Goal: Information Seeking & Learning: Learn about a topic

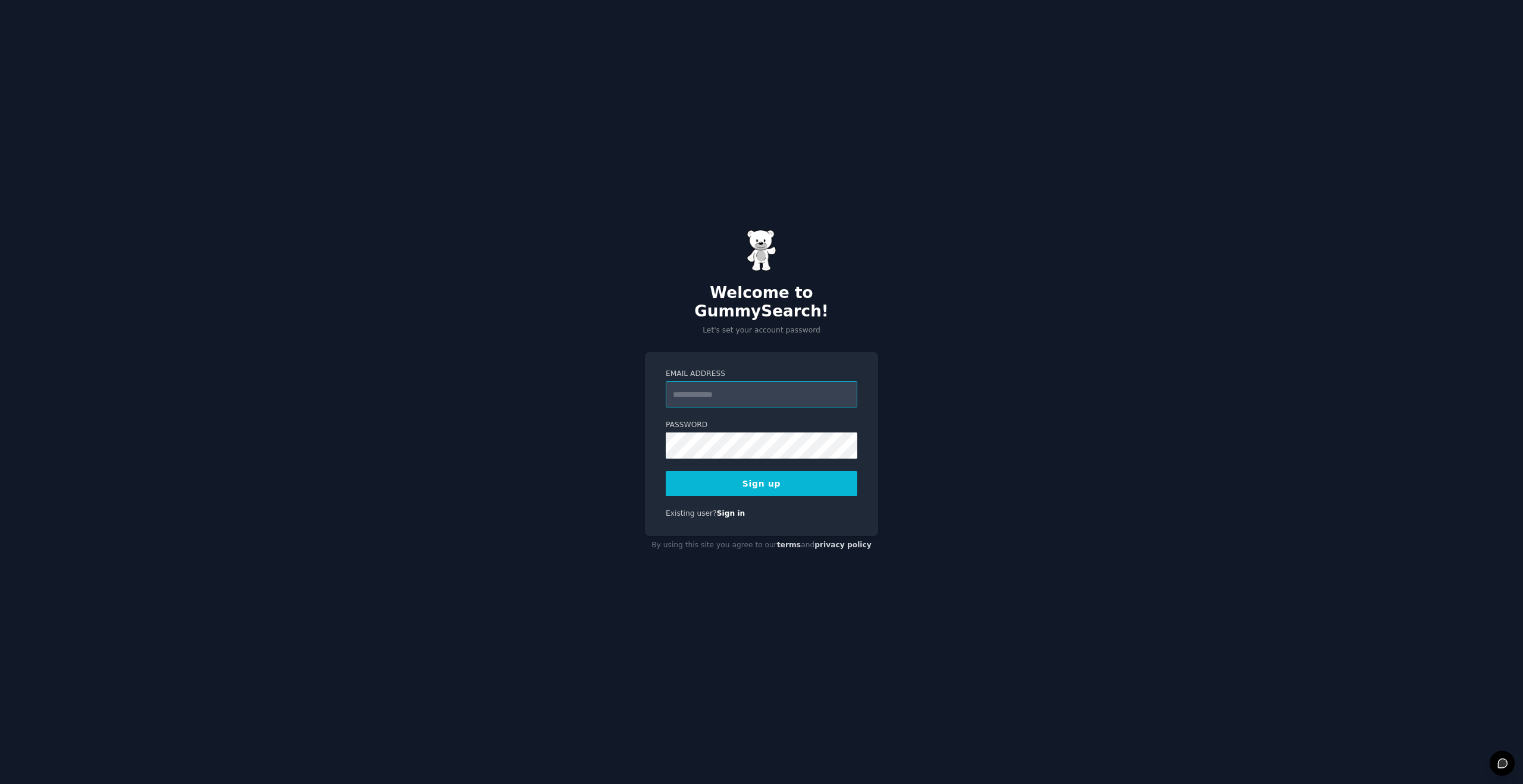
click at [741, 388] on input "Email Address" at bounding box center [762, 394] width 192 height 26
type input "**********"
click at [666, 471] on button "Sign up" at bounding box center [762, 484] width 192 height 25
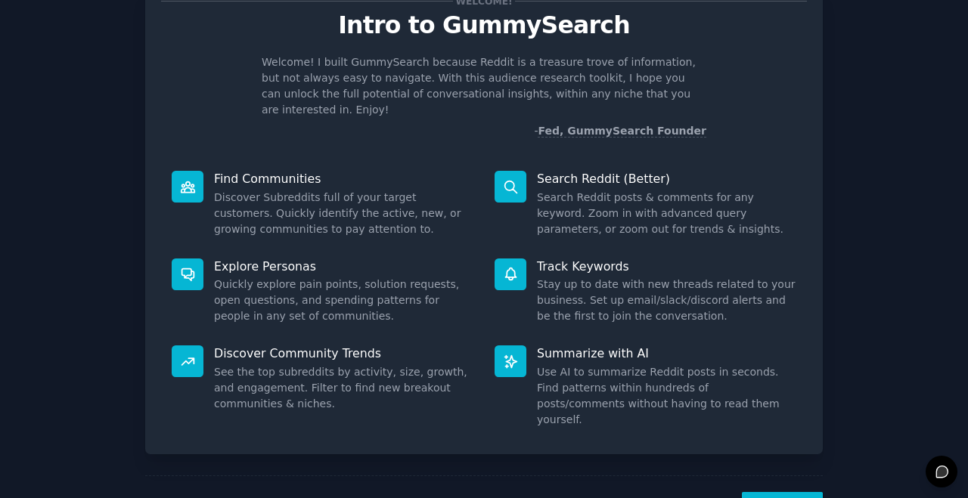
scroll to position [59, 0]
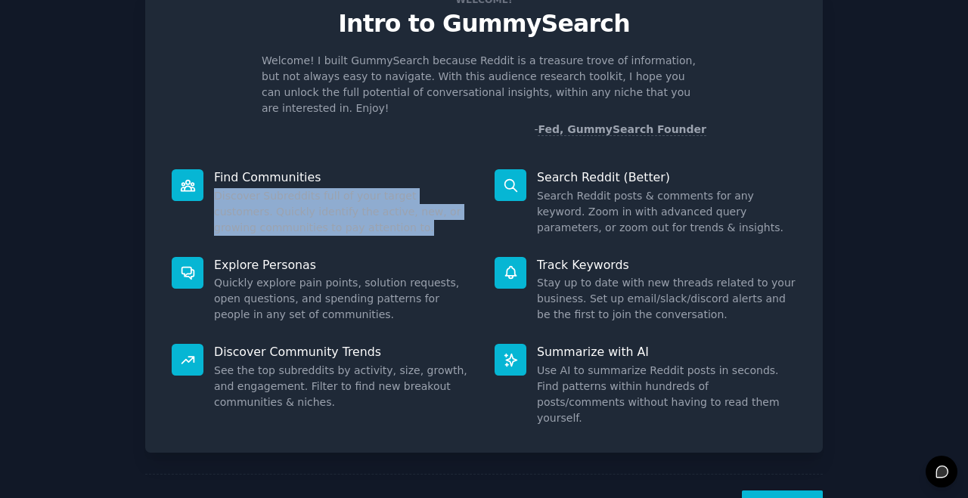
drag, startPoint x: 209, startPoint y: 181, endPoint x: 391, endPoint y: 212, distance: 184.1
click at [392, 213] on div "Find Communities Discover Subreddits full of your target customers. Quickly ide…" at bounding box center [322, 203] width 323 height 88
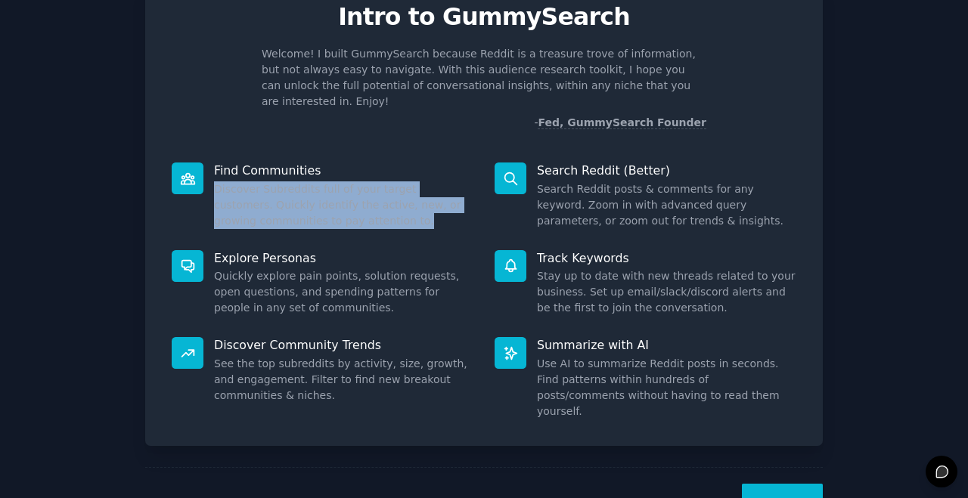
scroll to position [69, 0]
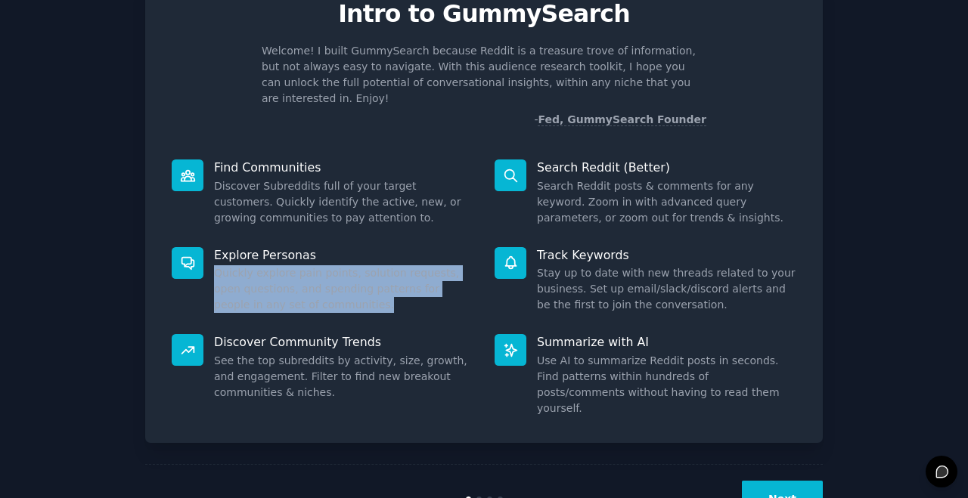
drag, startPoint x: 215, startPoint y: 258, endPoint x: 417, endPoint y: 283, distance: 204.2
click at [418, 283] on dd "Quickly explore pain points, solution requests, open questions, and spending pa…" at bounding box center [343, 289] width 259 height 48
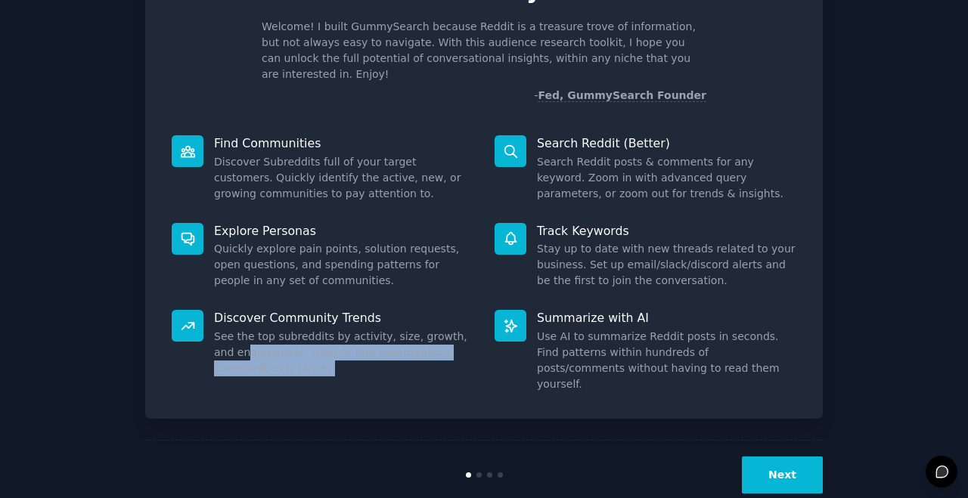
drag, startPoint x: 222, startPoint y: 332, endPoint x: 371, endPoint y: 351, distance: 150.2
click at [372, 350] on dd "See the top subreddits by activity, size, growth, and engagement. Filter to fin…" at bounding box center [343, 353] width 259 height 48
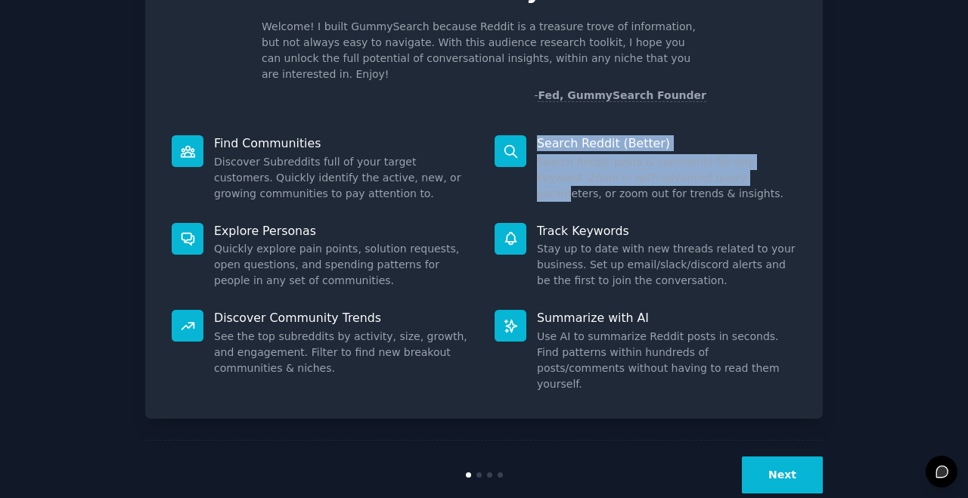
drag, startPoint x: 529, startPoint y: 129, endPoint x: 705, endPoint y: 160, distance: 178.3
click at [710, 163] on div "Search Reddit (Better) Search Reddit posts & comments for any keyword. Zoom in …" at bounding box center [645, 169] width 323 height 88
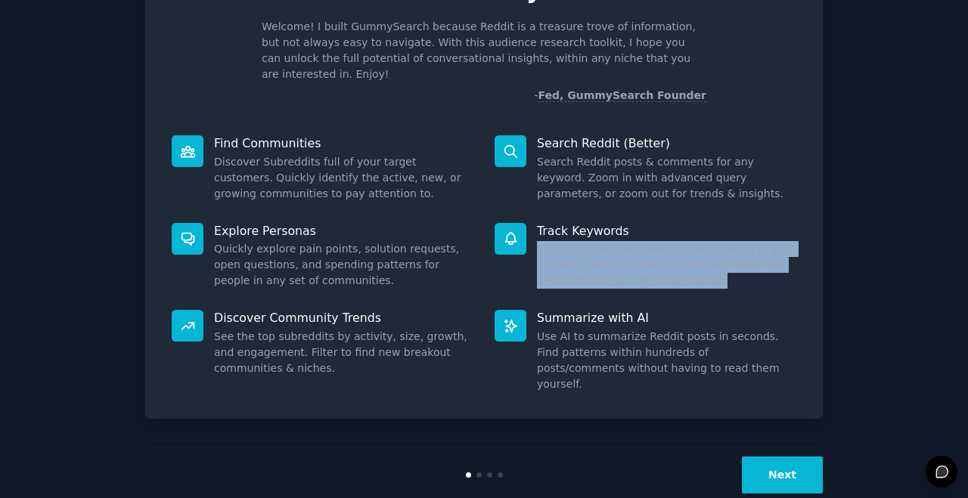
drag, startPoint x: 534, startPoint y: 227, endPoint x: 715, endPoint y: 262, distance: 184.8
click at [718, 263] on div "Track Keywords Stay up to date with new threads related to your business. Set u…" at bounding box center [645, 256] width 323 height 88
click at [775, 457] on button "Next" at bounding box center [782, 475] width 81 height 37
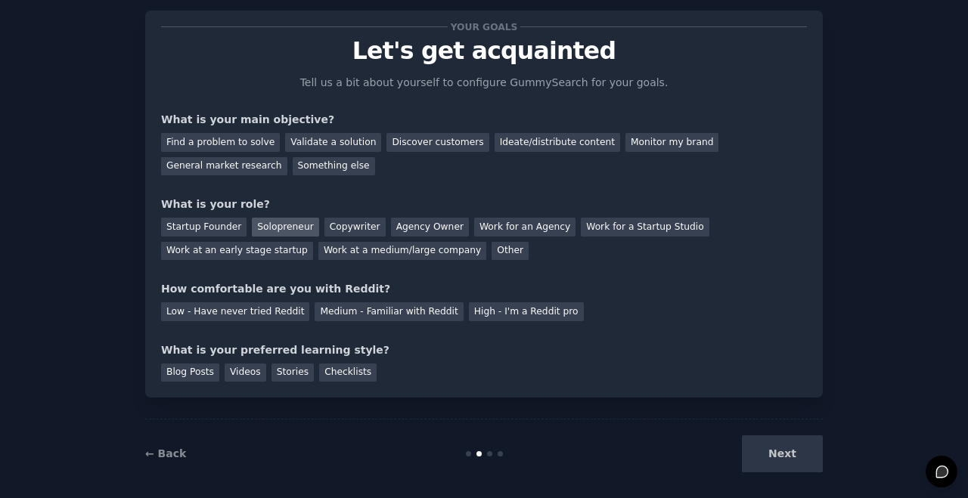
scroll to position [43, 0]
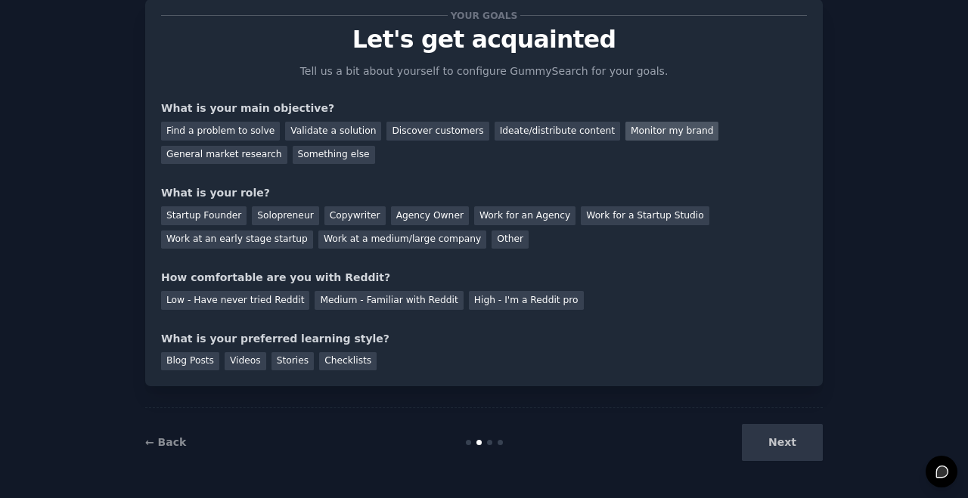
click at [647, 131] on div "Monitor my brand" at bounding box center [671, 131] width 93 height 19
click at [497, 129] on div "Ideate/distribute content" at bounding box center [558, 131] width 126 height 19
click at [651, 125] on div "Monitor my brand" at bounding box center [671, 131] width 93 height 19
click at [245, 156] on div "General market research" at bounding box center [224, 155] width 126 height 19
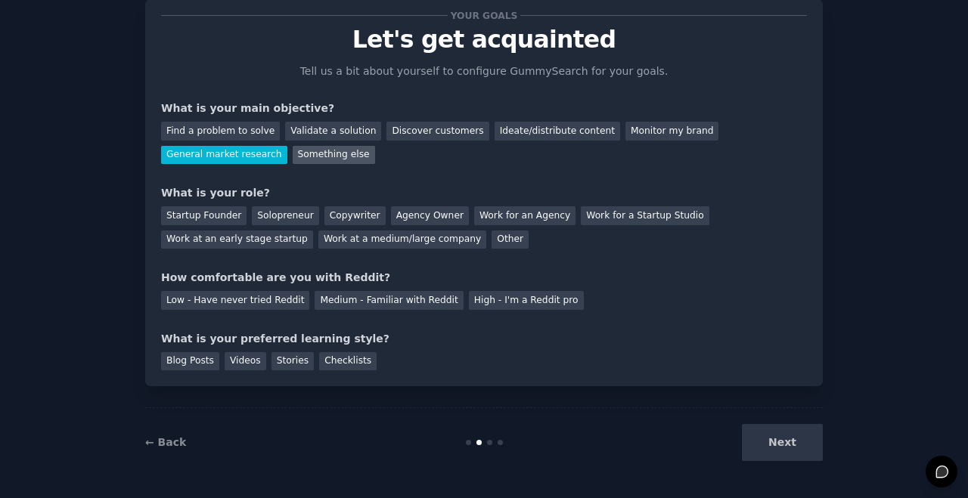
click at [328, 151] on div "Something else" at bounding box center [334, 155] width 82 height 19
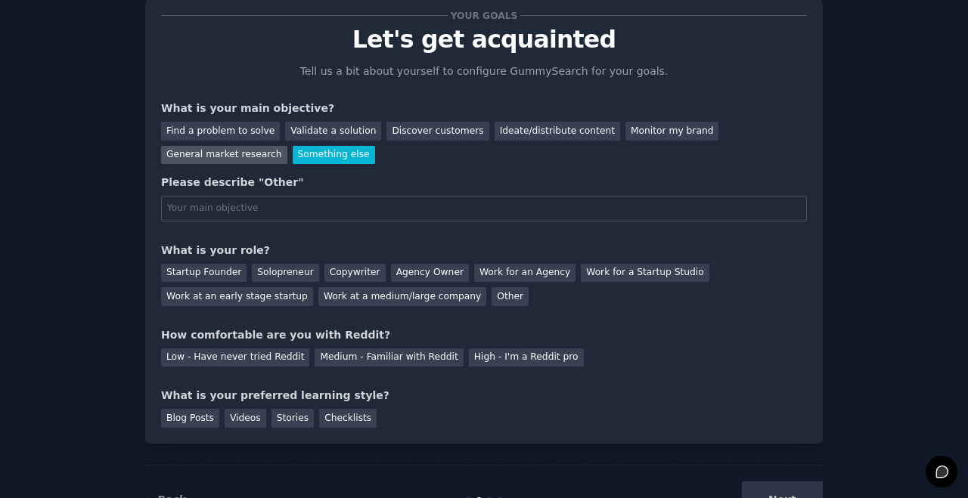
click at [266, 154] on div "General market research" at bounding box center [224, 155] width 126 height 19
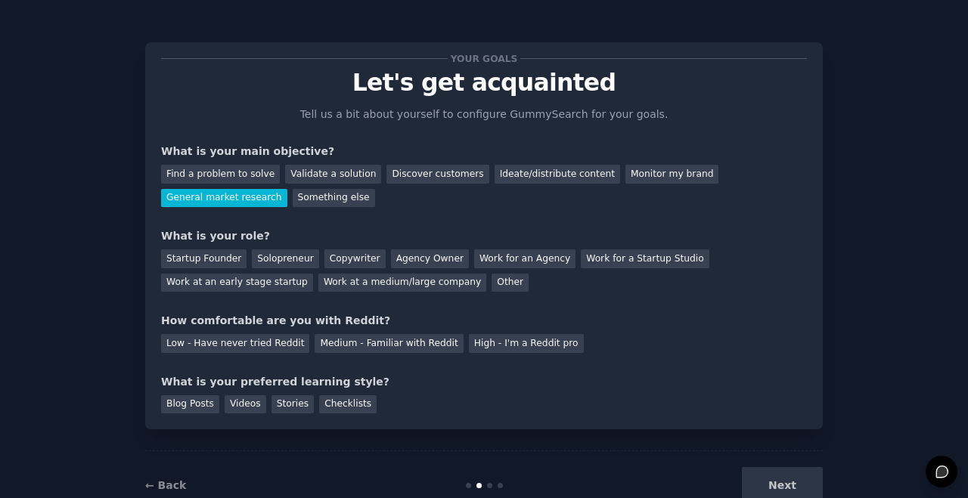
scroll to position [0, 0]
click at [298, 191] on div "Something else" at bounding box center [334, 198] width 82 height 19
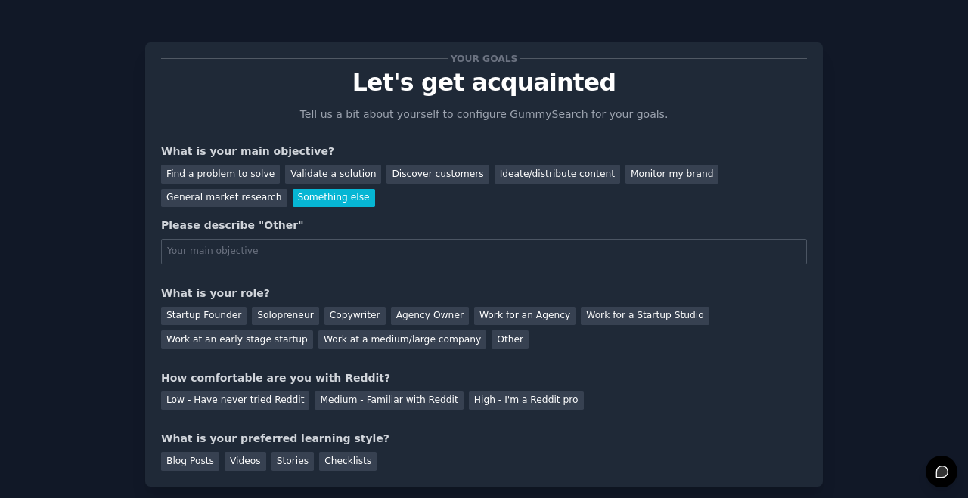
click at [296, 233] on div "Please describe "Other"" at bounding box center [484, 241] width 646 height 47
click at [296, 246] on input "text" at bounding box center [484, 252] width 646 height 26
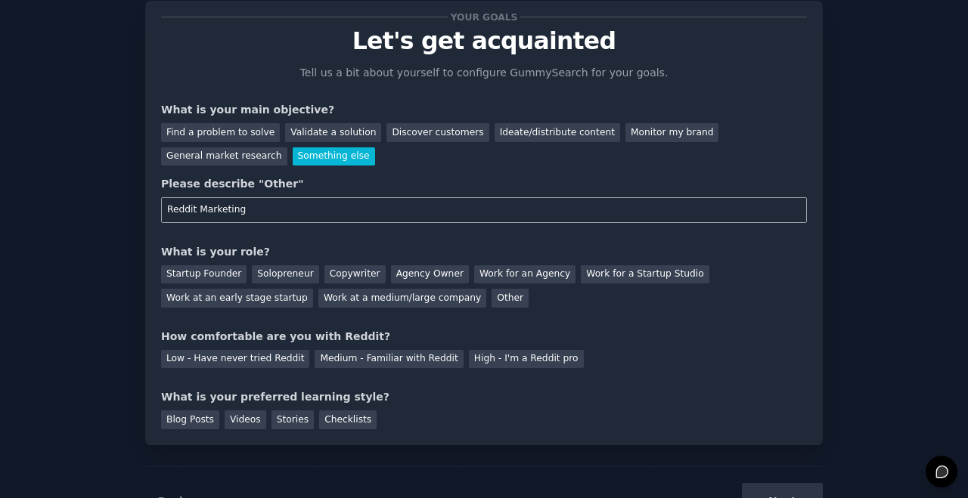
scroll to position [44, 0]
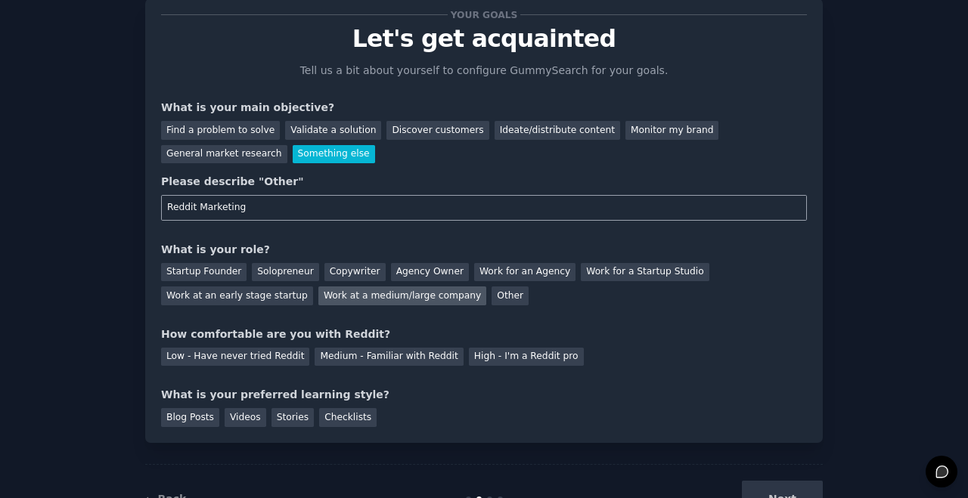
type input "Reddit Marketing"
click at [324, 292] on div "Work at a medium/large company" at bounding box center [402, 296] width 168 height 19
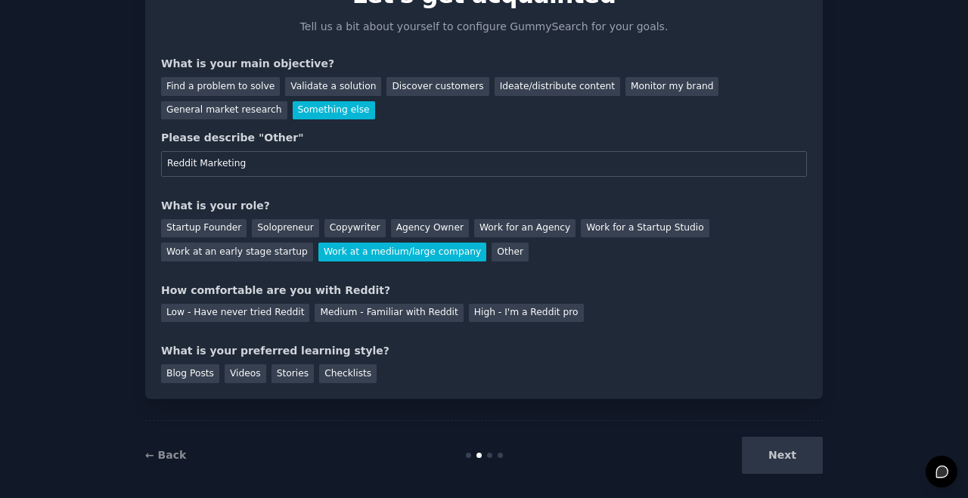
scroll to position [93, 0]
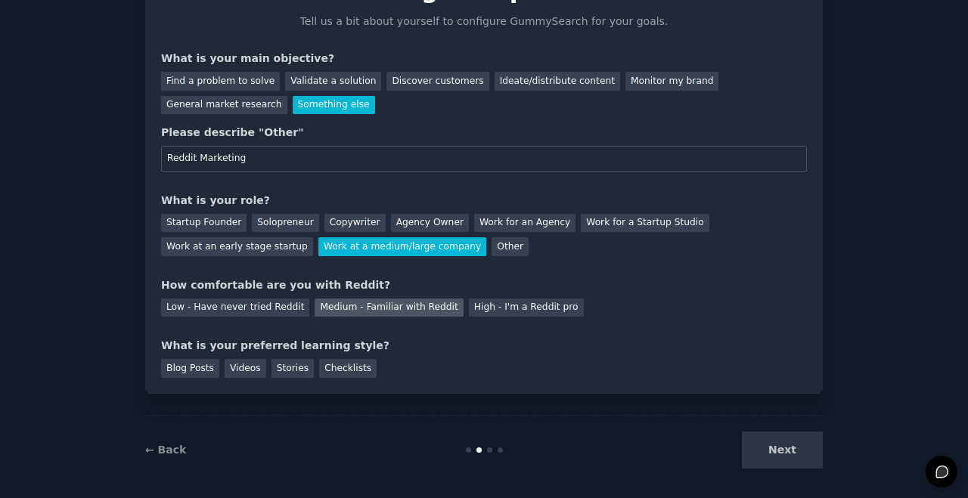
click at [334, 304] on div "Medium - Familiar with Reddit" at bounding box center [389, 308] width 148 height 19
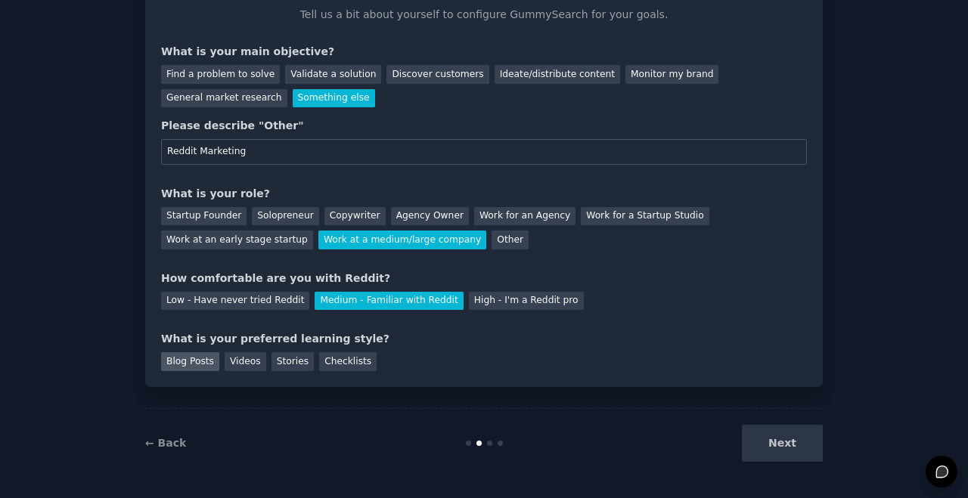
click at [188, 361] on div "Blog Posts" at bounding box center [190, 361] width 58 height 19
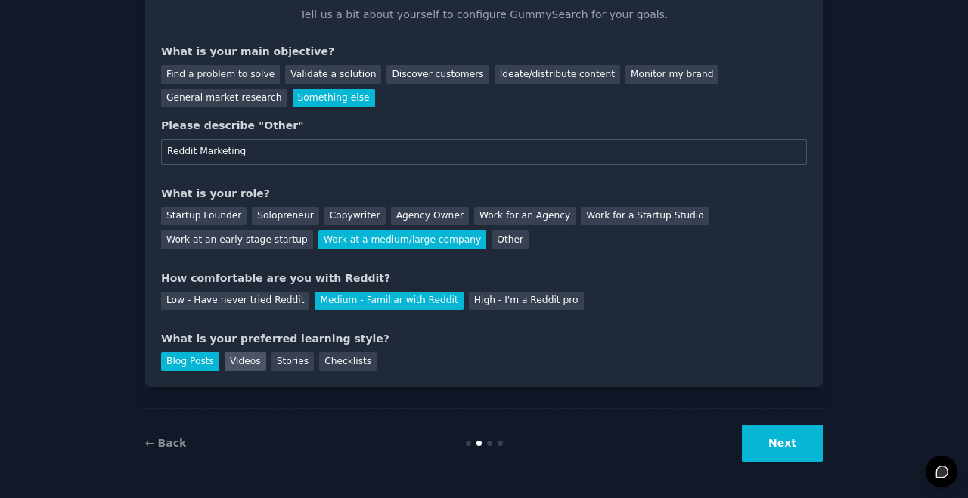
click at [257, 364] on div "Videos" at bounding box center [246, 361] width 42 height 19
click at [201, 362] on div "Blog Posts" at bounding box center [190, 361] width 58 height 19
click at [791, 434] on button "Next" at bounding box center [782, 443] width 81 height 37
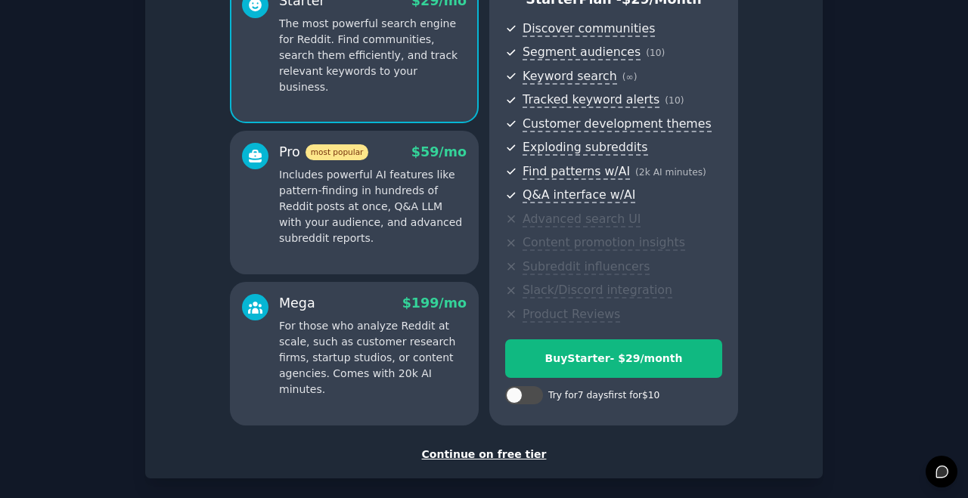
scroll to position [158, 0]
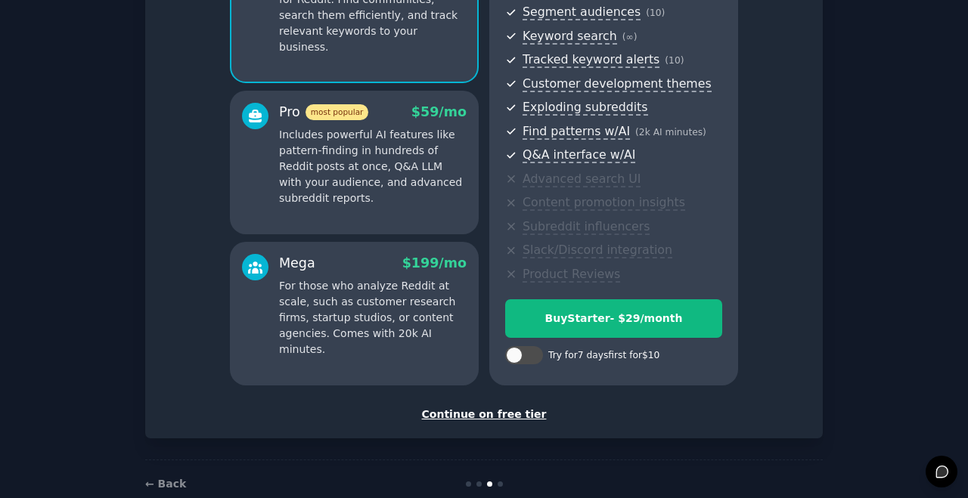
click at [518, 414] on div "Continue on free tier" at bounding box center [484, 415] width 646 height 16
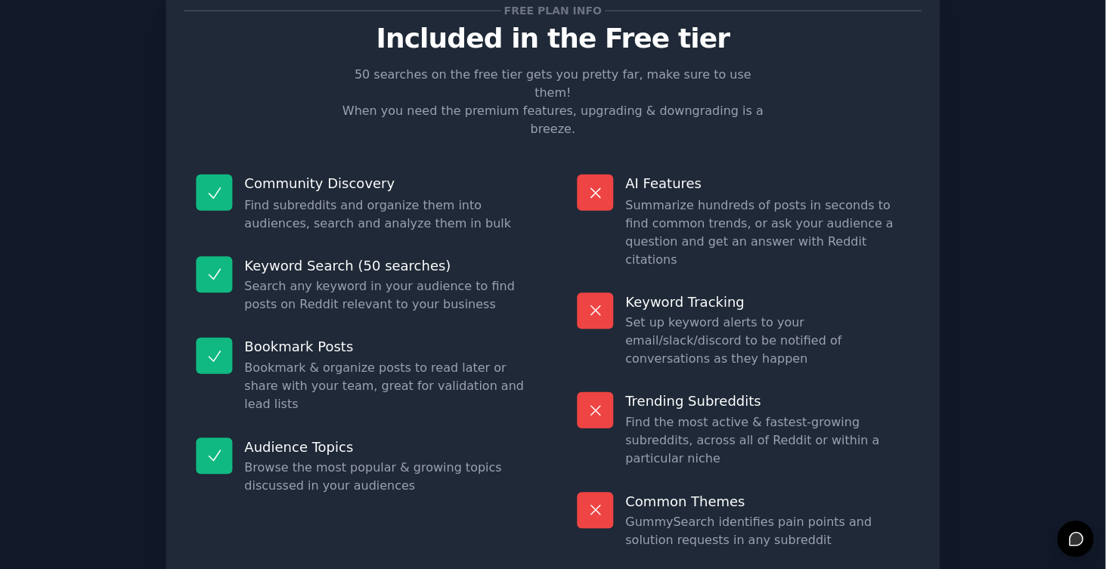
scroll to position [91, 0]
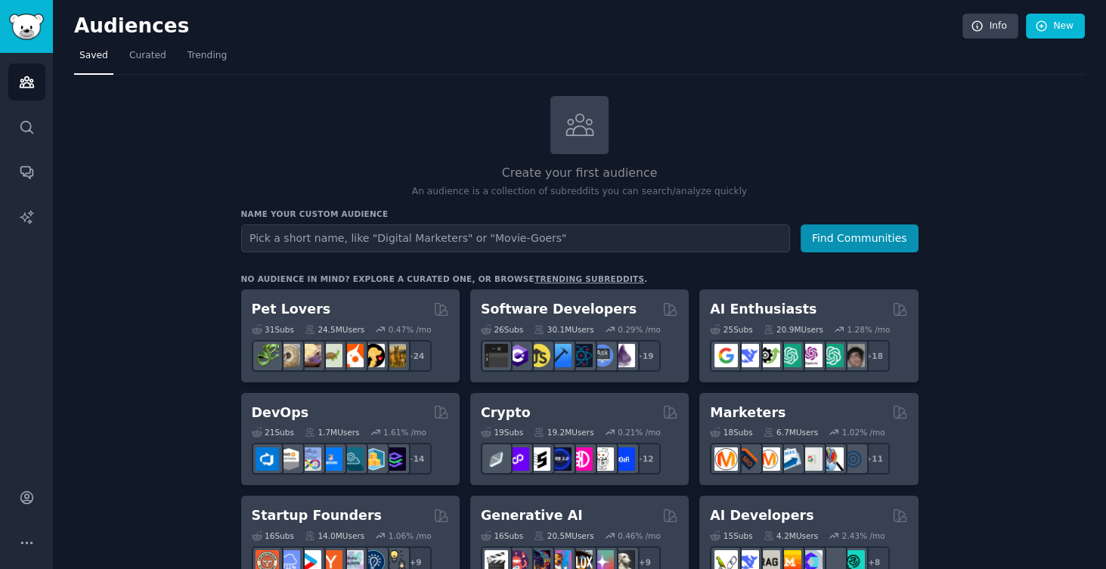
scroll to position [14, 0]
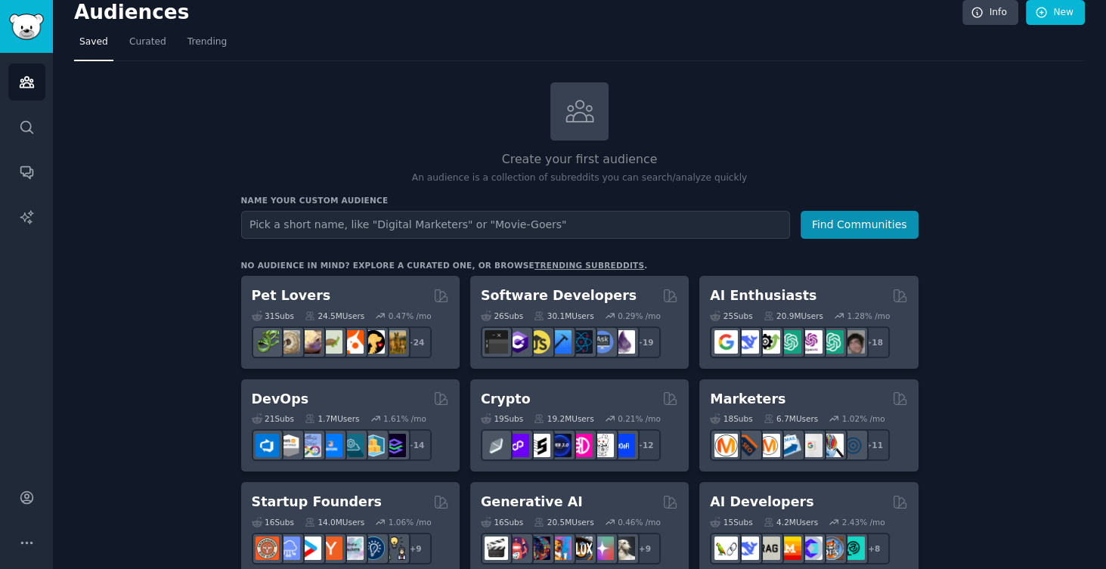
type input "="
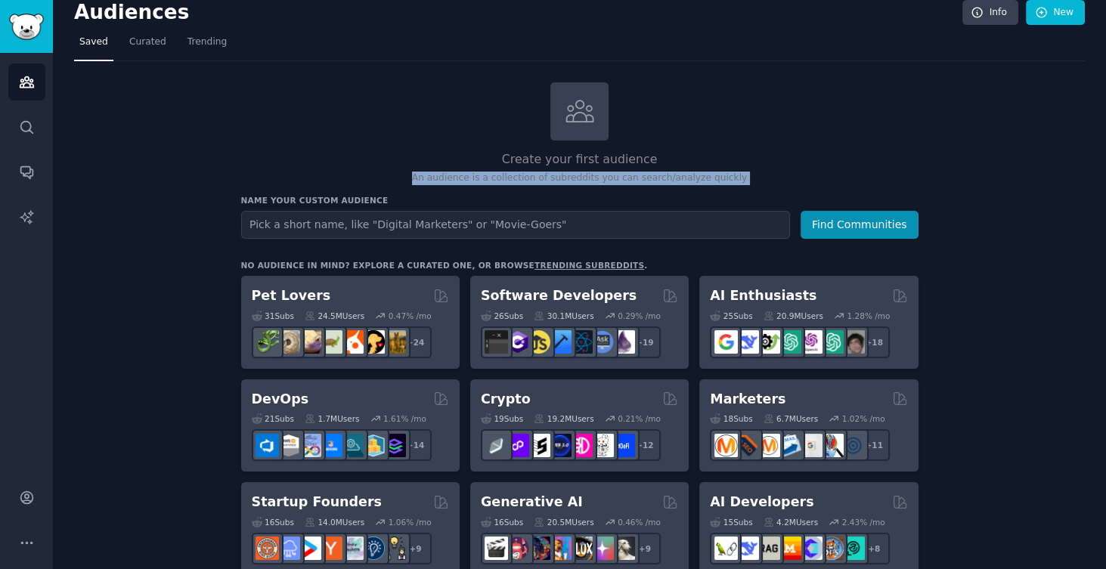
drag, startPoint x: 428, startPoint y: 179, endPoint x: 727, endPoint y: 186, distance: 299.5
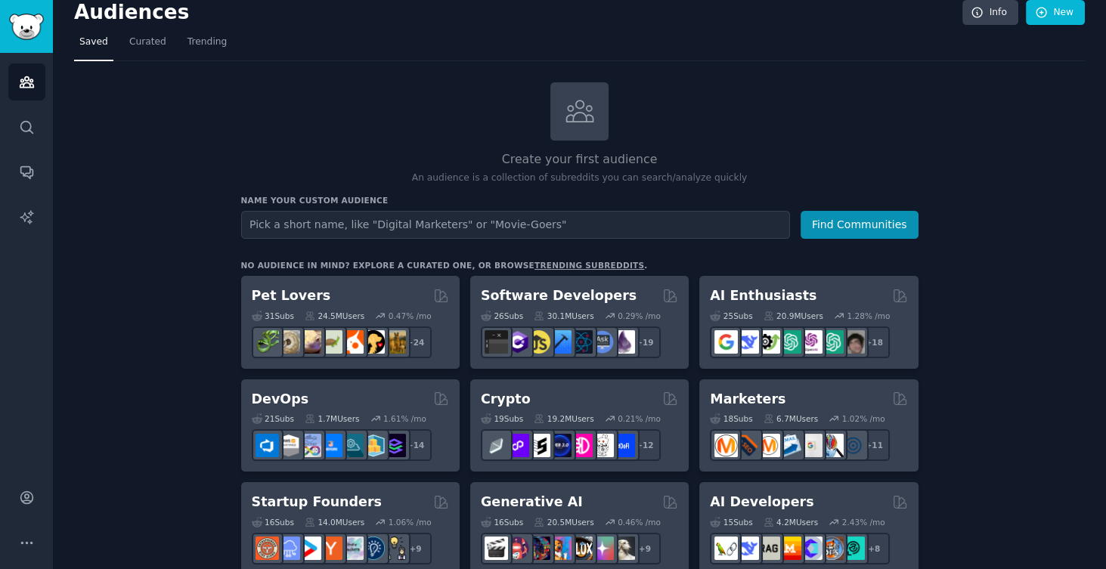
click at [717, 142] on div "Create your first audience An audience is a collection of subreddits you can se…" at bounding box center [580, 133] width 678 height 103
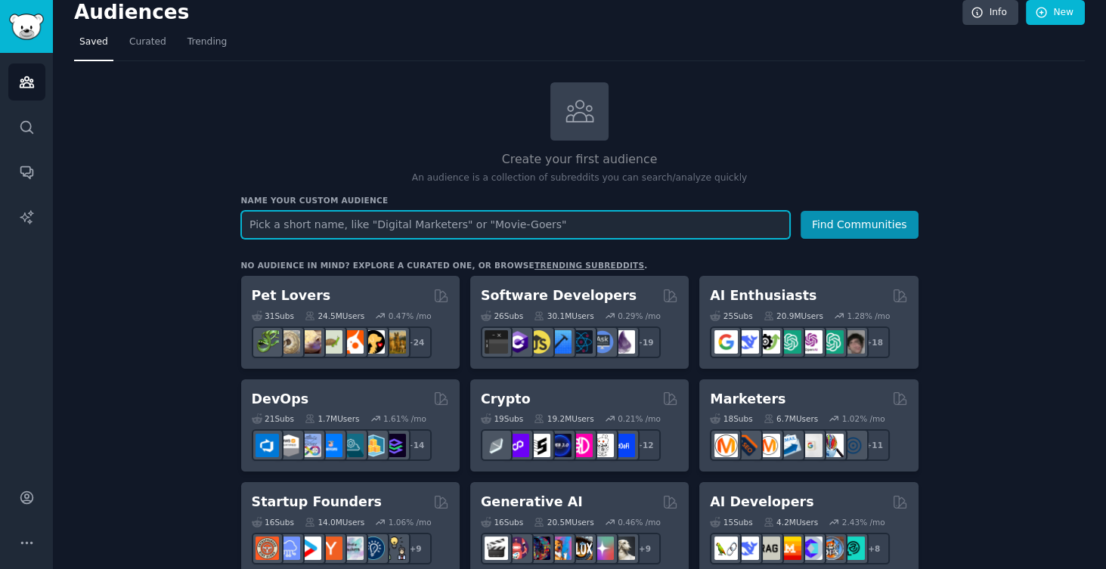
click at [705, 223] on input "text" at bounding box center [515, 225] width 549 height 28
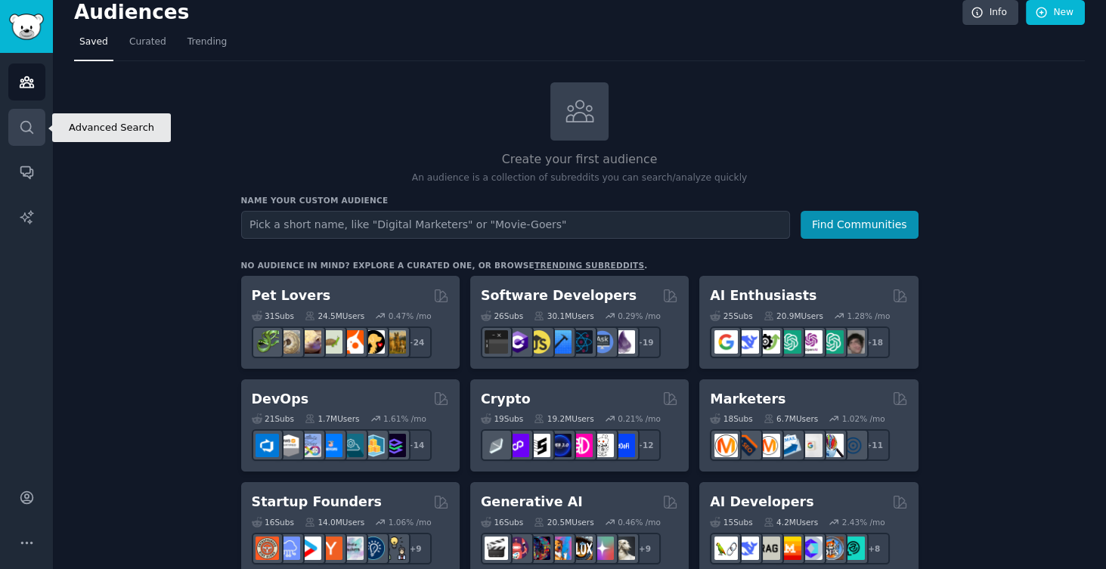
click at [26, 136] on link "Search" at bounding box center [26, 127] width 37 height 37
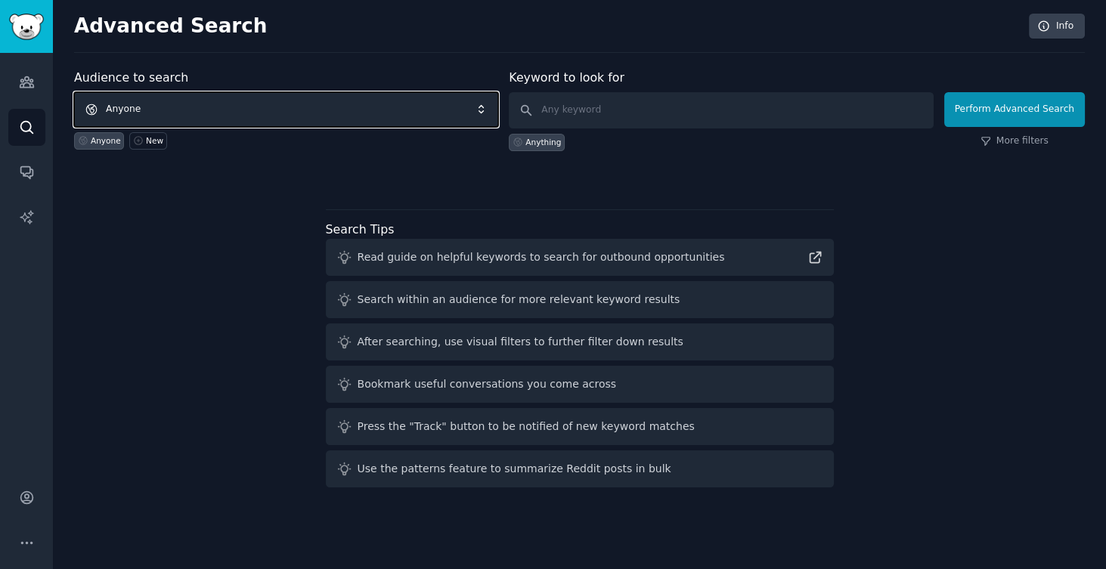
click at [268, 99] on span "Anyone" at bounding box center [286, 109] width 424 height 35
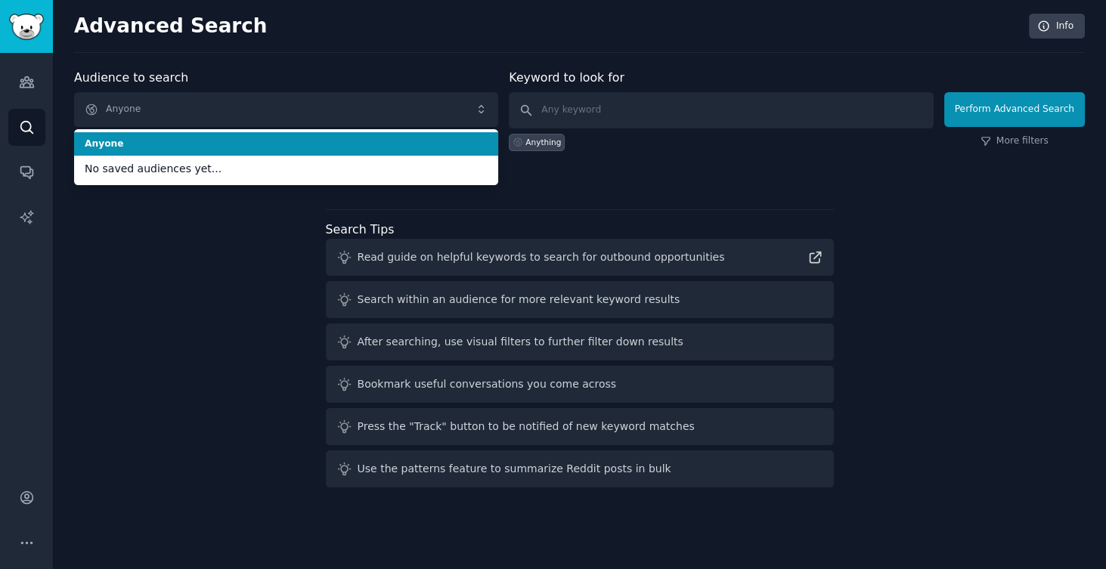
click at [255, 54] on div "Advanced Search Info Audience to search Anyone Anyone No saved audiences yet...…" at bounding box center [579, 284] width 1053 height 569
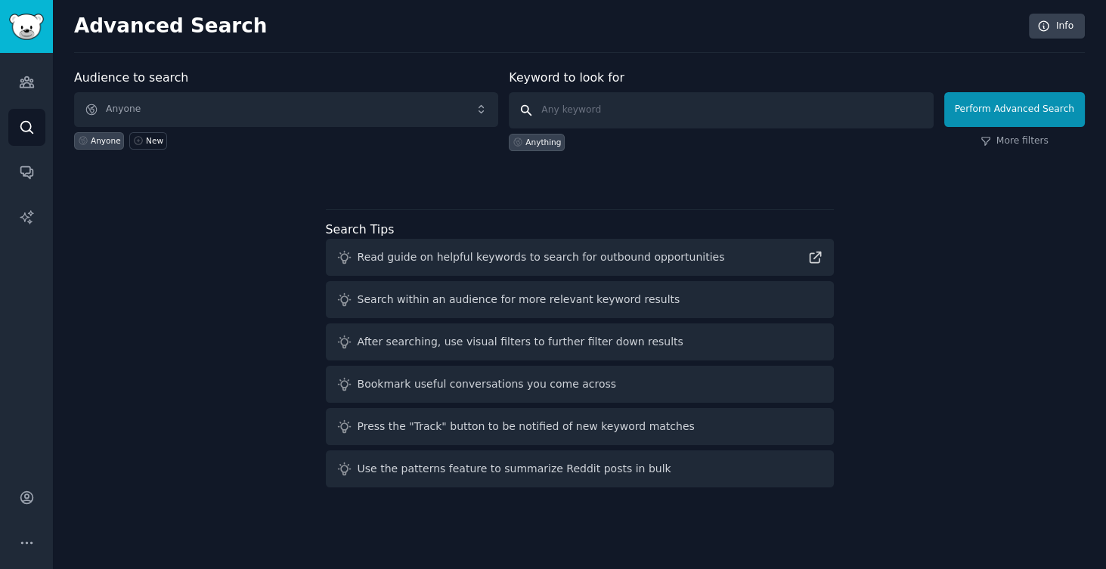
click at [576, 107] on input "text" at bounding box center [721, 110] width 424 height 36
click at [344, 107] on span "Anyone" at bounding box center [286, 109] width 424 height 35
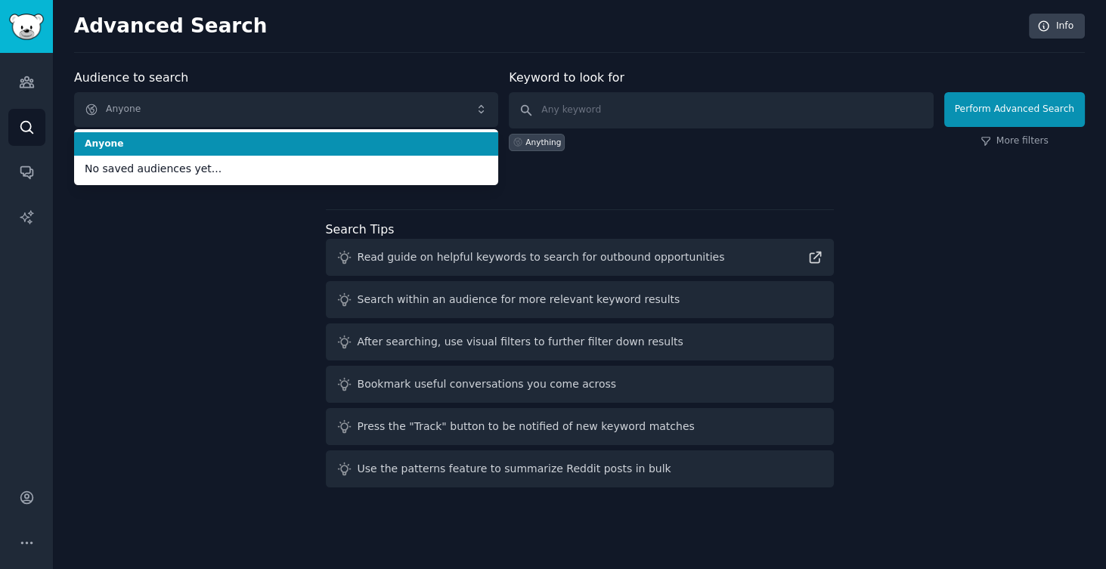
click at [332, 140] on span "Anyone" at bounding box center [286, 145] width 403 height 14
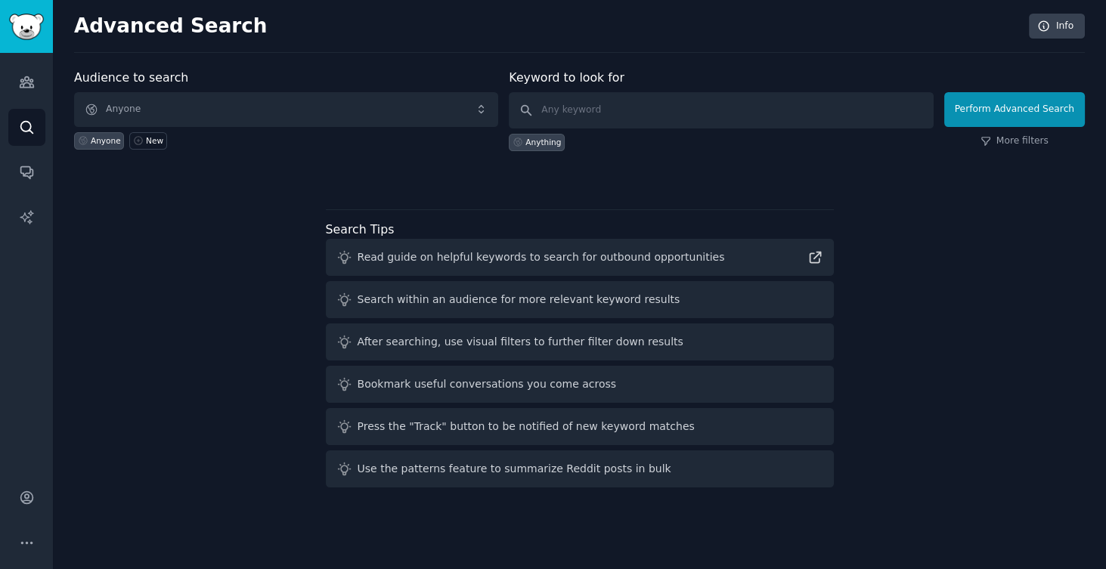
click at [601, 129] on div "Anything" at bounding box center [721, 140] width 424 height 23
click at [600, 109] on input "text" at bounding box center [721, 110] width 424 height 36
paste input "24/7 customer service"
type input "24/7 customer service"
click at [984, 114] on button "Perform Advanced Search" at bounding box center [1015, 109] width 141 height 35
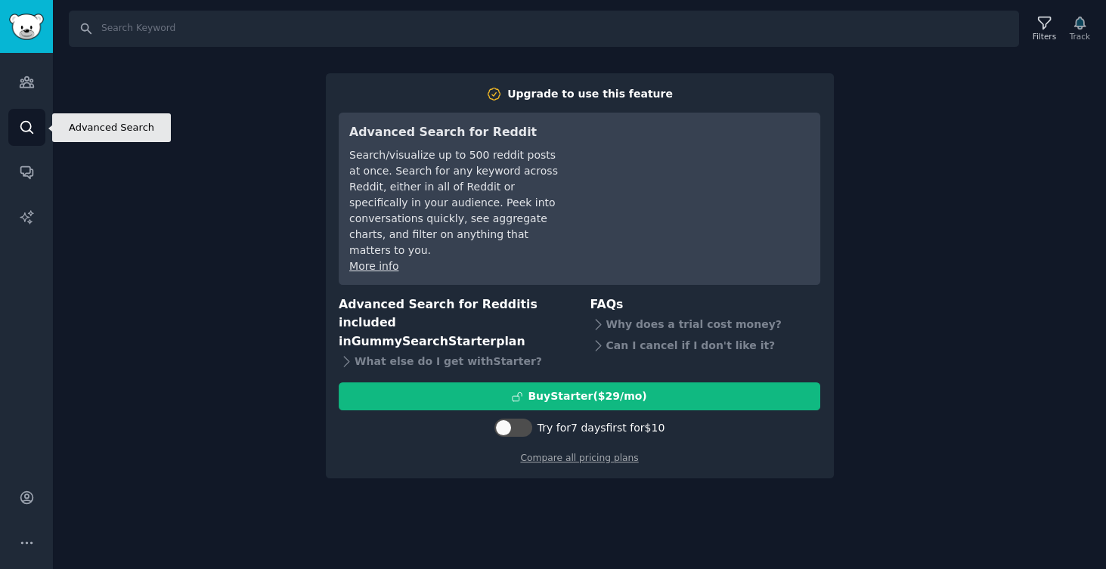
click at [39, 119] on link "Search" at bounding box center [26, 127] width 37 height 37
